Goal: Book appointment/travel/reservation

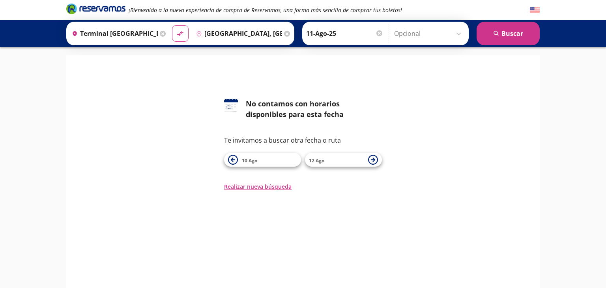
click at [113, 113] on div "126 No contamos con horarios disponibles para esta fecha Te invitamos a buscar …" at bounding box center [303, 145] width 462 height 92
click at [144, 37] on input "Terminal [GEOGRAPHIC_DATA] Modulo 7 Etn, [GEOGRAPHIC_DATA]" at bounding box center [113, 34] width 89 height 20
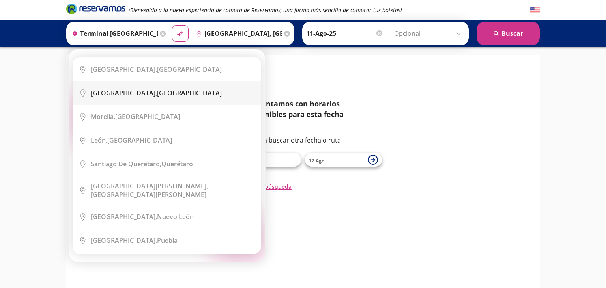
click at [143, 88] on li "City Icon [GEOGRAPHIC_DATA], [GEOGRAPHIC_DATA]" at bounding box center [167, 93] width 188 height 24
type input "[GEOGRAPHIC_DATA], [GEOGRAPHIC_DATA]"
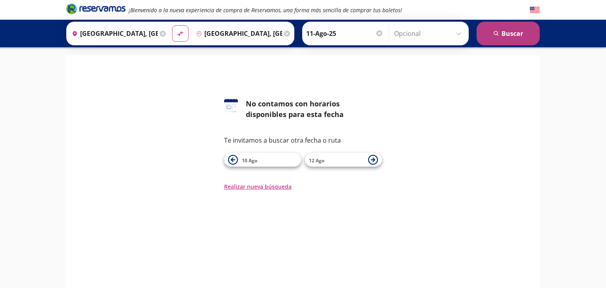
click at [496, 42] on button "search [GEOGRAPHIC_DATA]" at bounding box center [508, 34] width 63 height 24
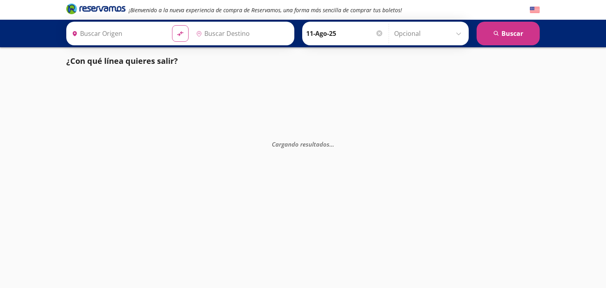
type input "[GEOGRAPHIC_DATA], [GEOGRAPHIC_DATA]"
